Goal: Task Accomplishment & Management: Manage account settings

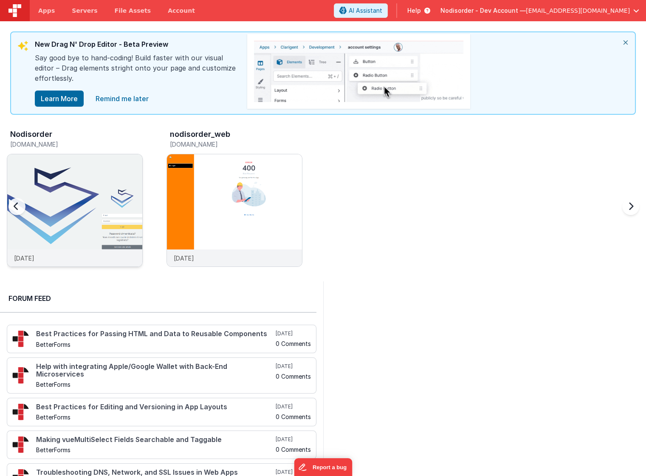
click at [76, 196] on img at bounding box center [74, 221] width 135 height 135
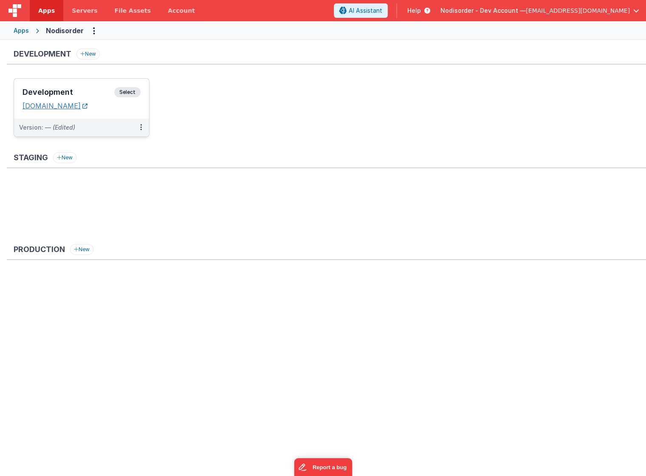
click at [88, 106] on icon at bounding box center [84, 106] width 5 height 0
click at [139, 127] on button at bounding box center [141, 128] width 16 height 18
click at [115, 161] on span "Open Helper" at bounding box center [109, 161] width 37 height 7
click at [106, 160] on span "Open Helper" at bounding box center [109, 161] width 37 height 7
click at [89, 14] on span "Servers" at bounding box center [84, 10] width 25 height 8
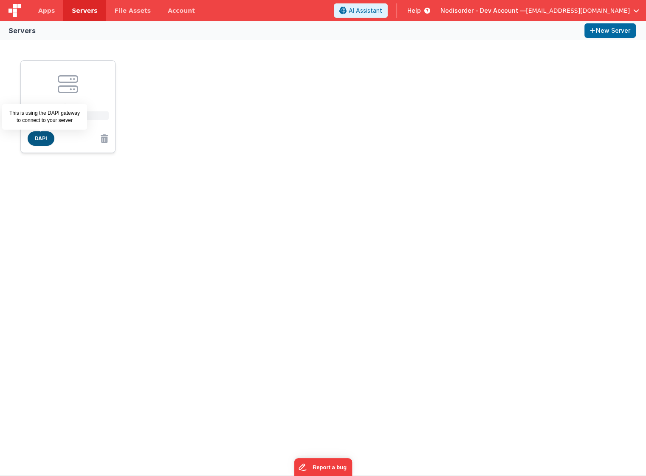
click at [38, 135] on span "DAPI" at bounding box center [41, 138] width 27 height 14
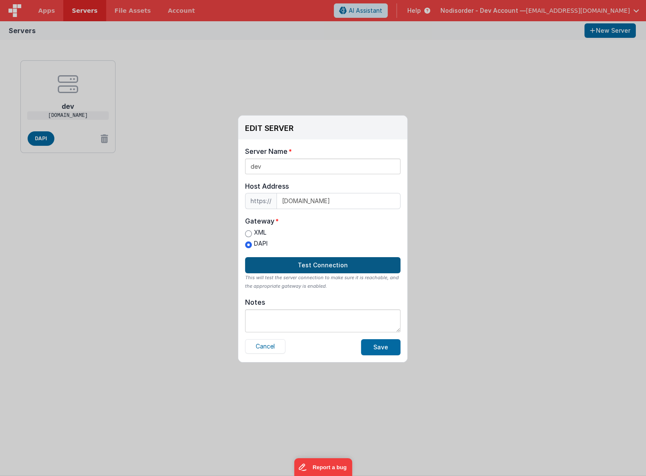
click at [320, 264] on button "Test Connection" at bounding box center [322, 265] width 155 height 16
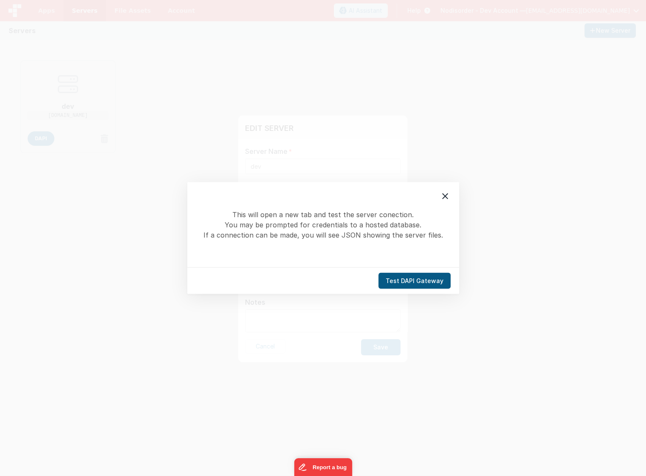
click at [412, 280] on button "Test DAPI Gateway" at bounding box center [415, 281] width 72 height 16
click at [446, 197] on icon at bounding box center [445, 196] width 10 height 10
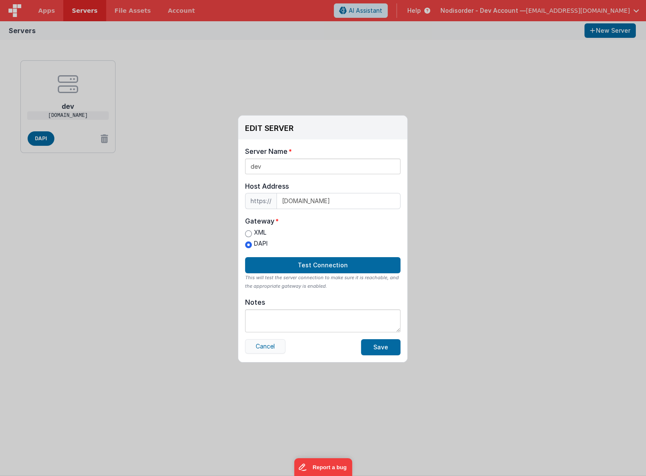
click at [276, 345] on button "Cancel" at bounding box center [265, 346] width 40 height 14
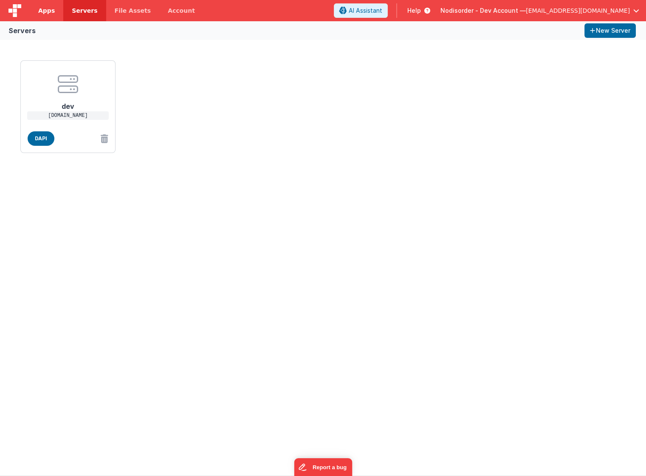
click at [51, 11] on span "Apps" at bounding box center [46, 10] width 17 height 8
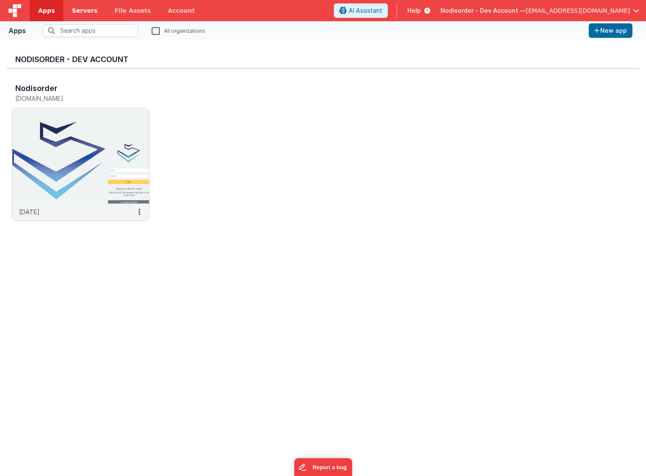
click at [77, 8] on span "Servers" at bounding box center [84, 10] width 25 height 8
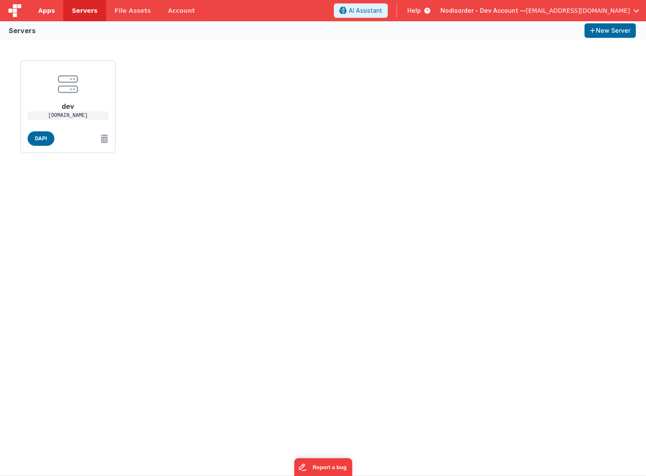
click at [45, 10] on span "Apps" at bounding box center [46, 10] width 17 height 8
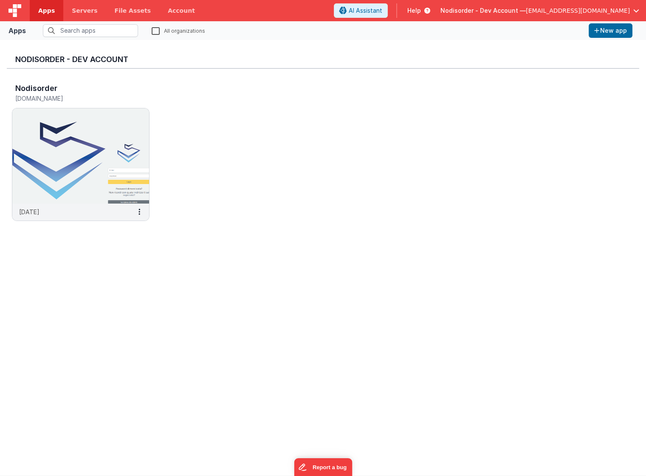
click at [254, 99] on div "Nodisorder [DOMAIN_NAME] [DATE]" at bounding box center [323, 155] width 633 height 172
click at [138, 212] on icon at bounding box center [139, 212] width 2 height 0
click at [177, 213] on div at bounding box center [323, 238] width 646 height 476
click at [637, 8] on span "button" at bounding box center [636, 11] width 6 height 6
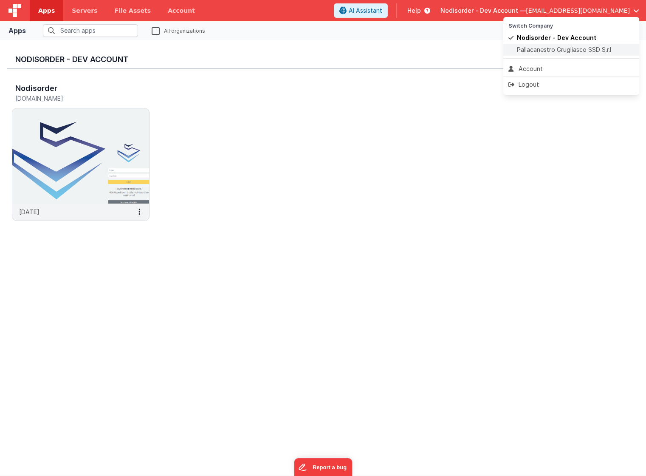
click at [543, 48] on span "Pallacanestro Grugliasco SSD S.r.l" at bounding box center [564, 49] width 94 height 8
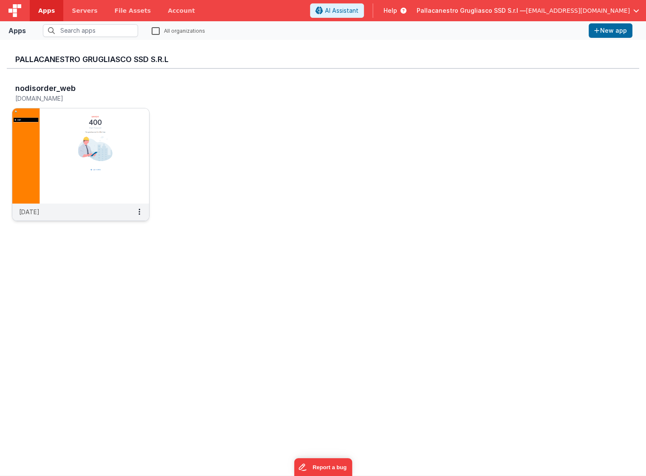
click at [97, 176] on img at bounding box center [80, 155] width 137 height 95
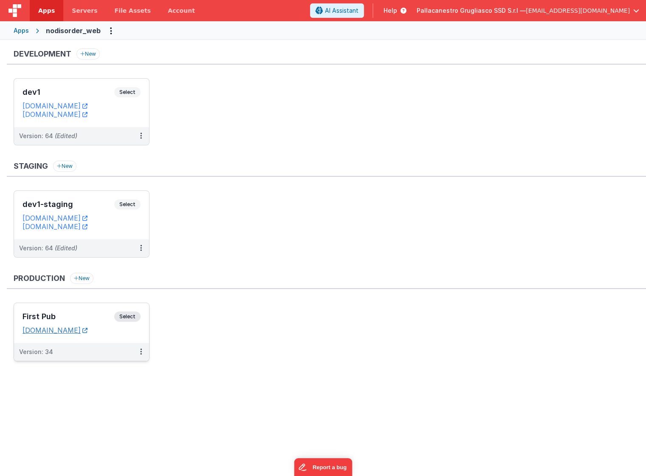
click at [88, 330] on icon at bounding box center [84, 330] width 5 height 0
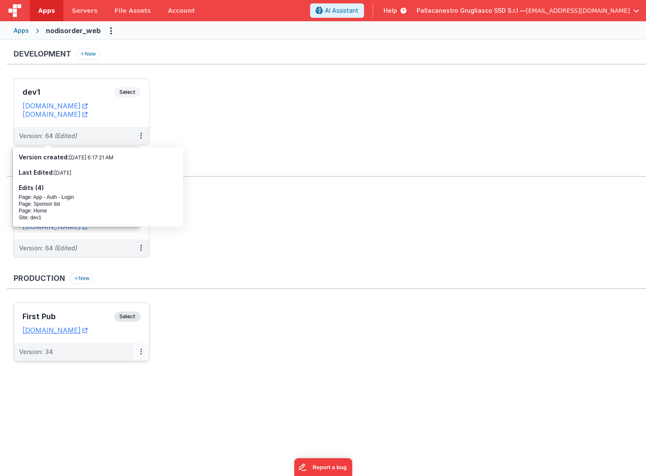
click at [143, 350] on button at bounding box center [141, 352] width 16 height 18
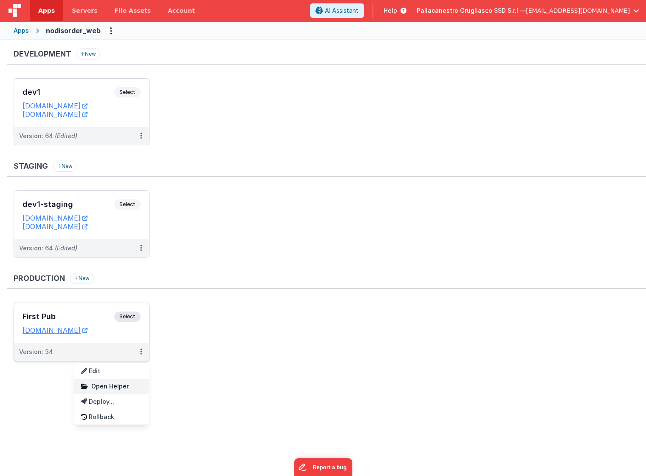
click at [130, 383] on link "Open Helper" at bounding box center [111, 386] width 75 height 15
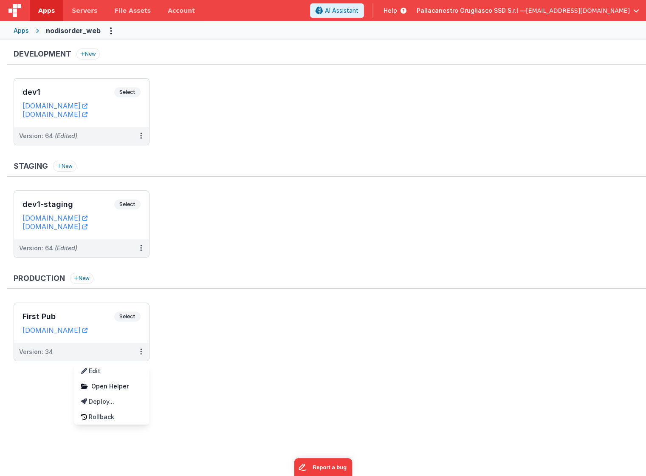
click at [606, 9] on span "[EMAIL_ADDRESS][DOMAIN_NAME]" at bounding box center [578, 10] width 104 height 8
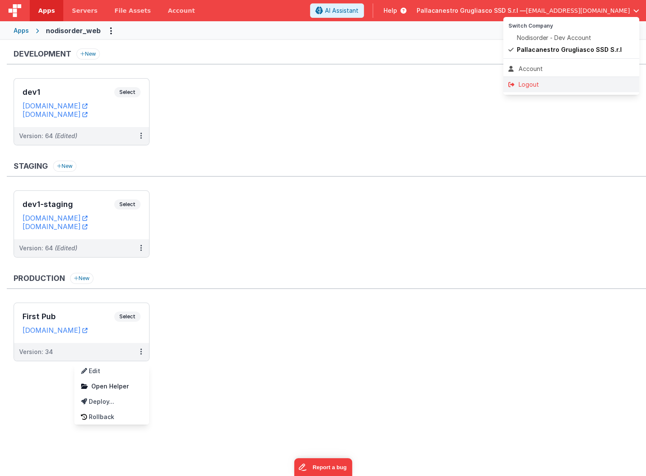
click at [537, 82] on div "Logout" at bounding box center [571, 84] width 126 height 8
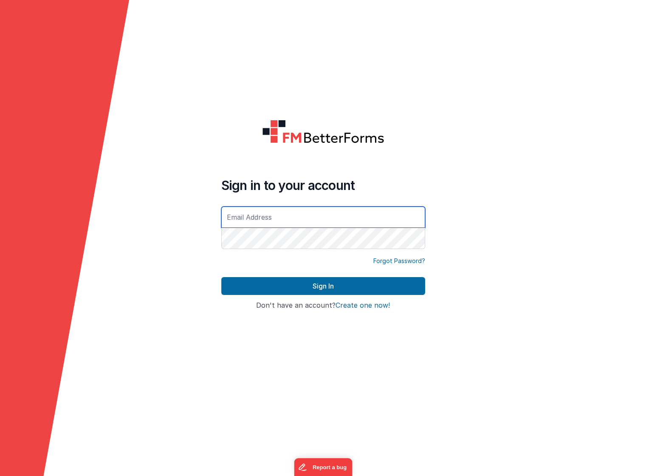
type input "[EMAIL_ADDRESS][DOMAIN_NAME]"
